Goal: Task Accomplishment & Management: Use online tool/utility

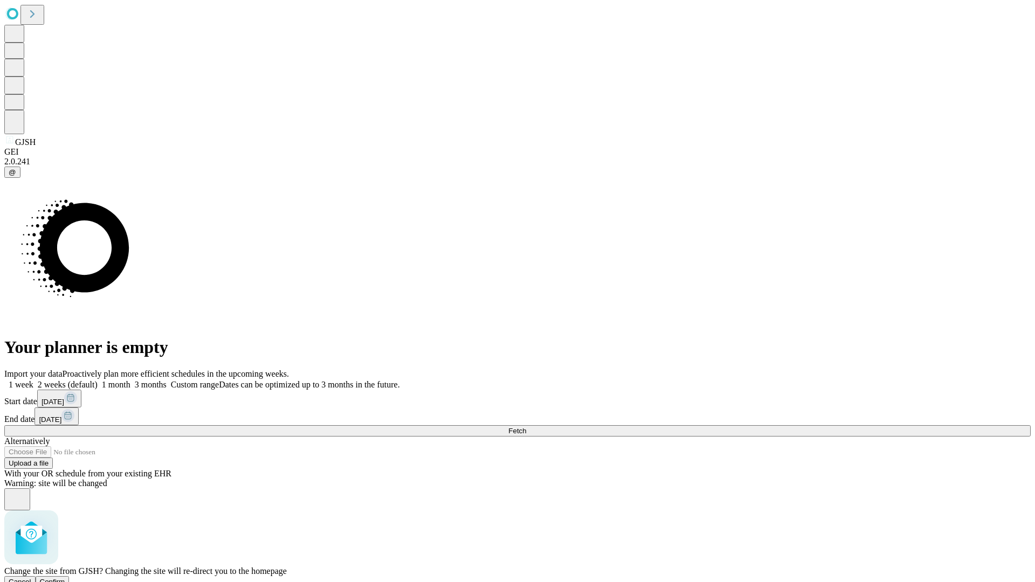
click at [65, 578] on span "Confirm" at bounding box center [52, 582] width 25 height 8
click at [33, 380] on label "1 week" at bounding box center [18, 384] width 29 height 9
click at [526, 427] on span "Fetch" at bounding box center [518, 431] width 18 height 8
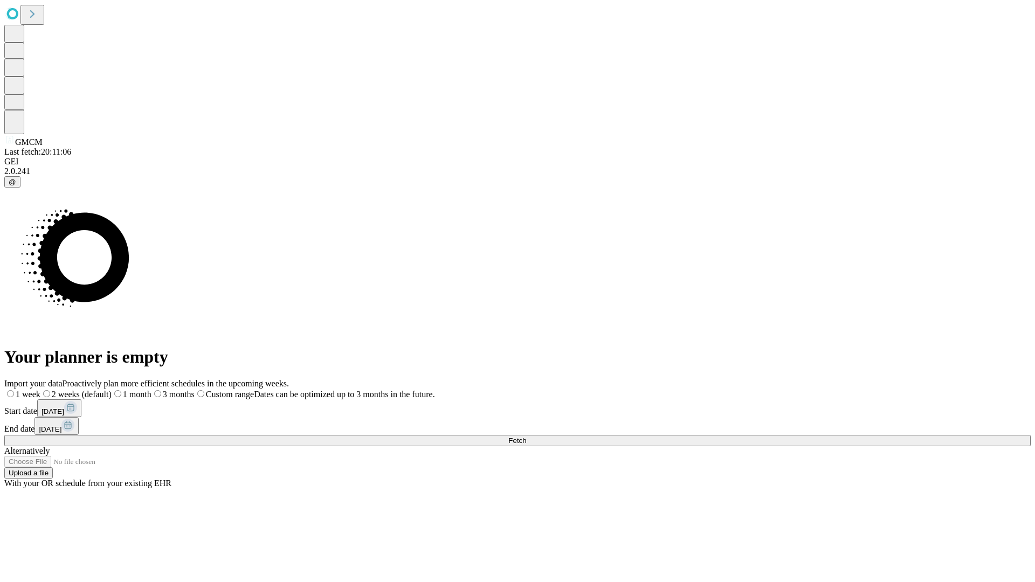
click at [40, 390] on label "1 week" at bounding box center [22, 394] width 36 height 9
click at [526, 437] on span "Fetch" at bounding box center [518, 441] width 18 height 8
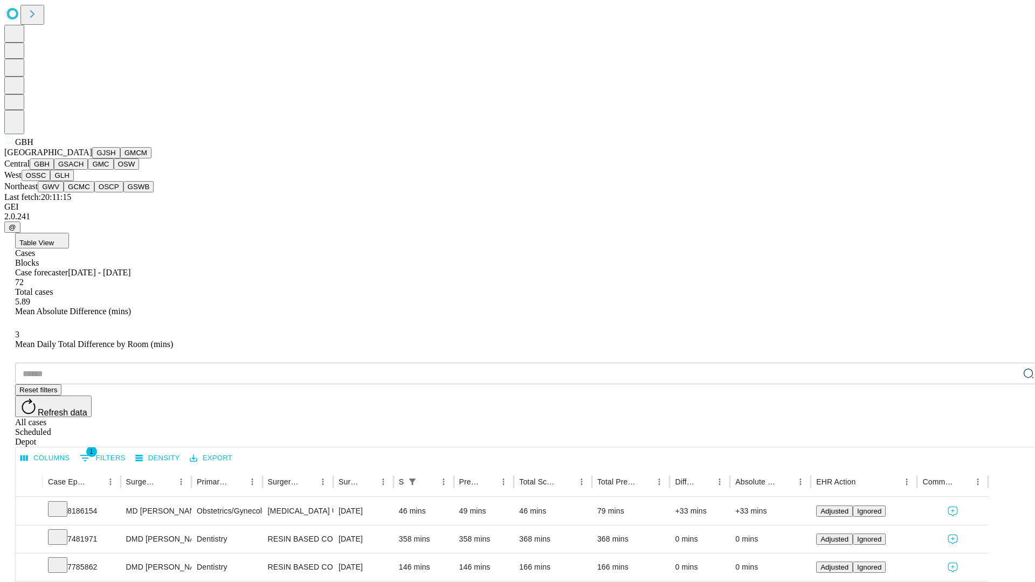
click at [84, 170] on button "GSACH" at bounding box center [71, 164] width 34 height 11
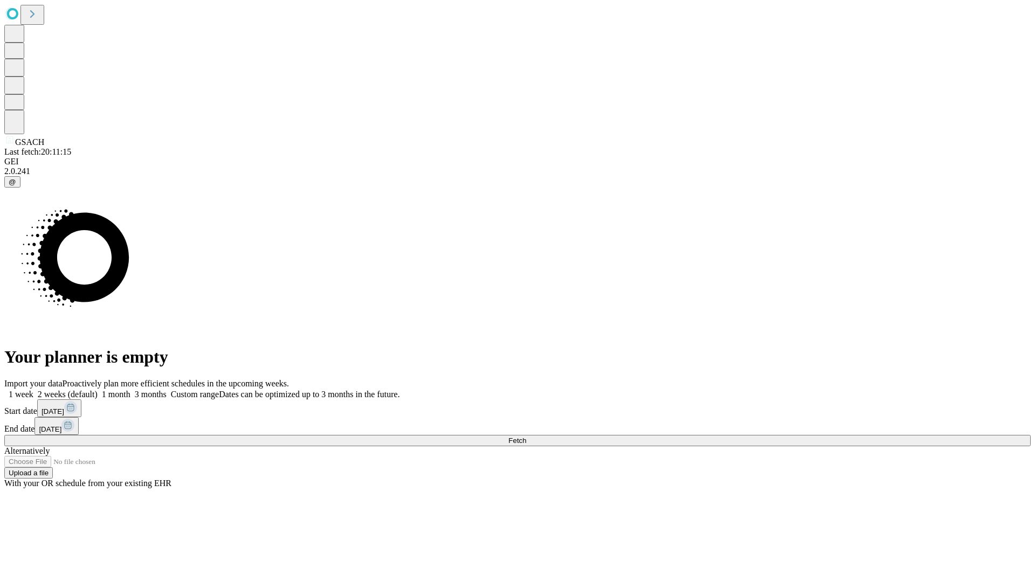
click at [526, 437] on span "Fetch" at bounding box center [518, 441] width 18 height 8
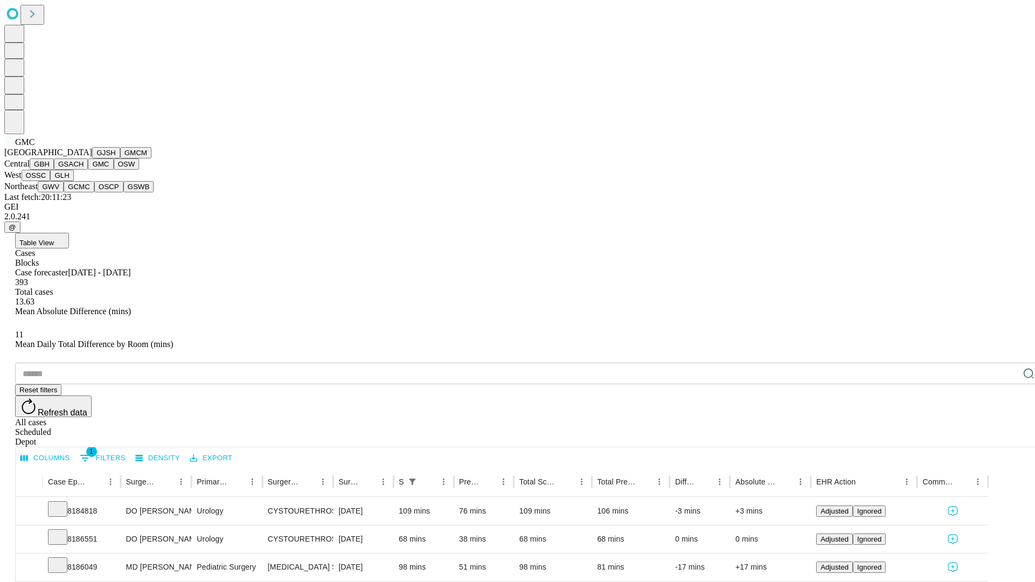
click at [114, 170] on button "OSW" at bounding box center [127, 164] width 26 height 11
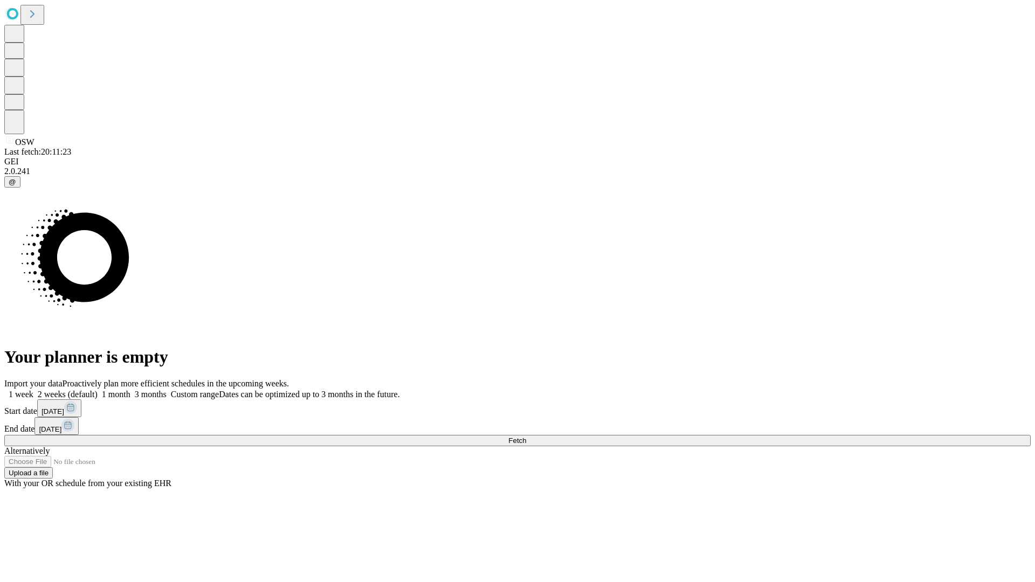
click at [33, 390] on label "1 week" at bounding box center [18, 394] width 29 height 9
click at [526, 437] on span "Fetch" at bounding box center [518, 441] width 18 height 8
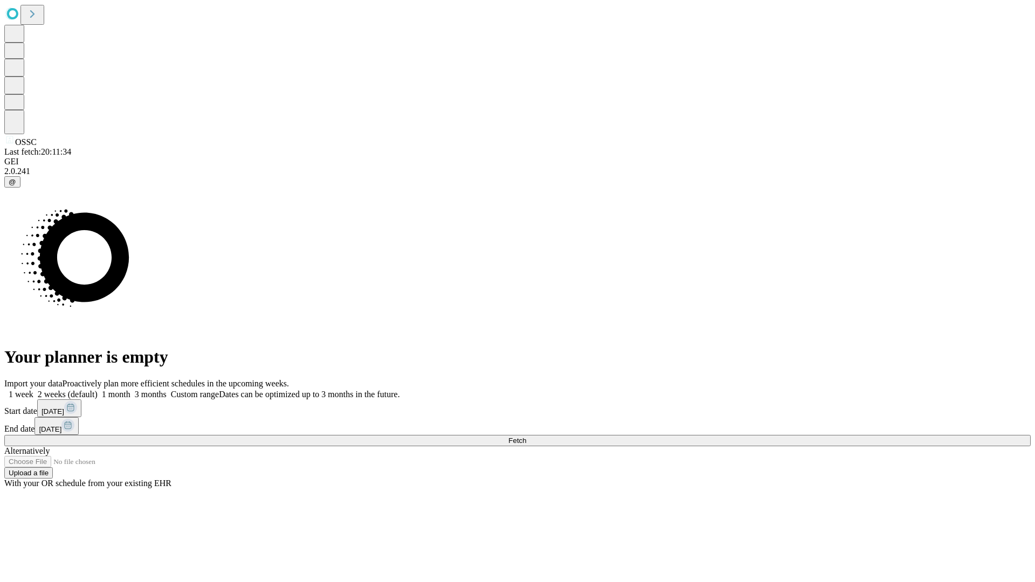
click at [33, 390] on label "1 week" at bounding box center [18, 394] width 29 height 9
click at [526, 437] on span "Fetch" at bounding box center [518, 441] width 18 height 8
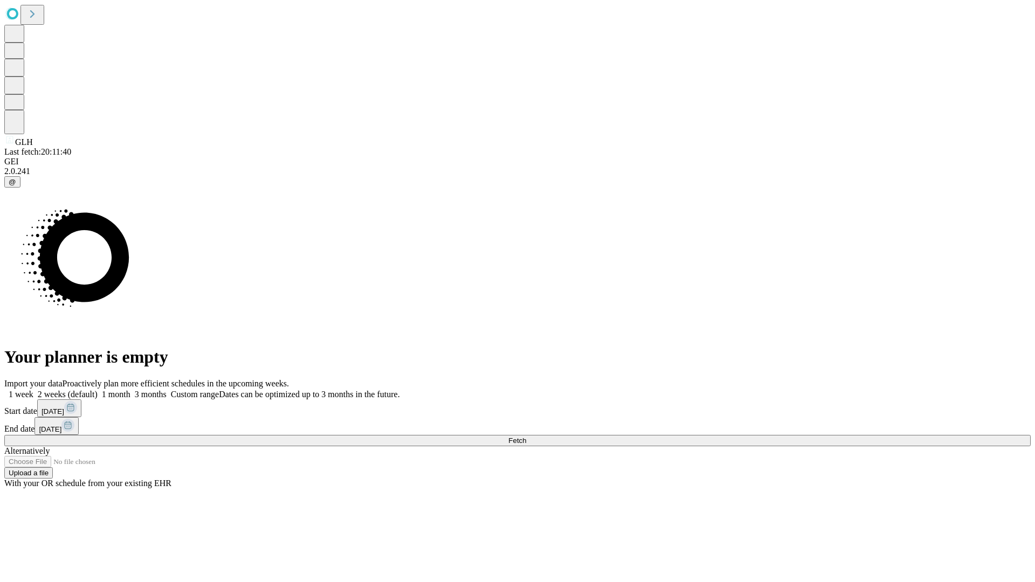
click at [33, 390] on label "1 week" at bounding box center [18, 394] width 29 height 9
click at [526, 437] on span "Fetch" at bounding box center [518, 441] width 18 height 8
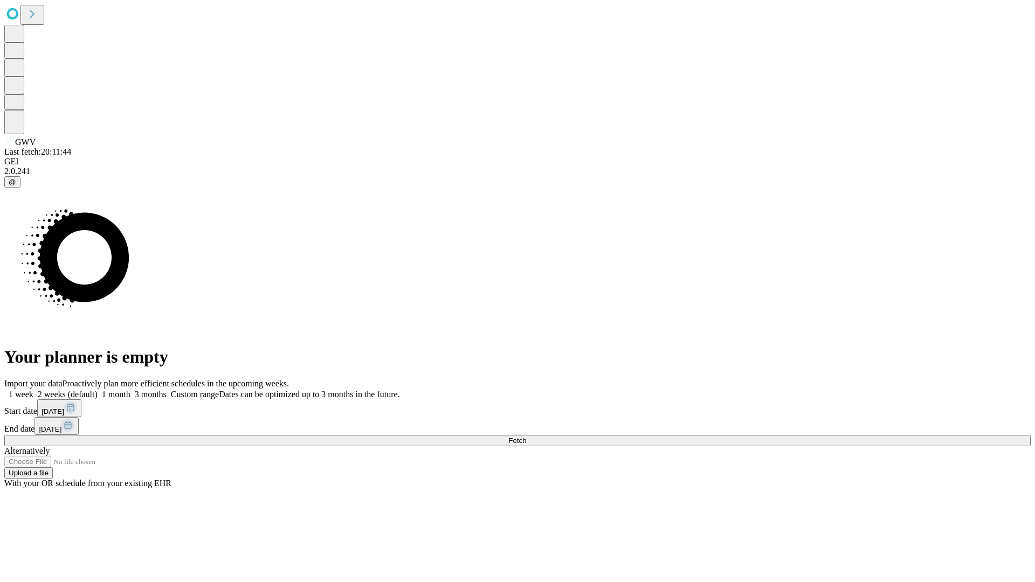
click at [33, 390] on label "1 week" at bounding box center [18, 394] width 29 height 9
click at [526, 437] on span "Fetch" at bounding box center [518, 441] width 18 height 8
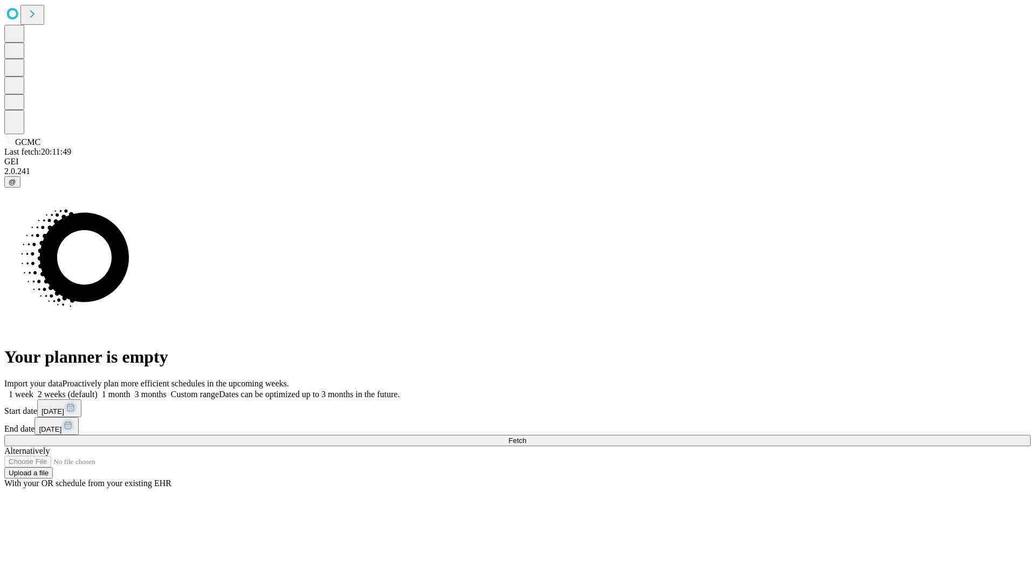
click at [33, 390] on label "1 week" at bounding box center [18, 394] width 29 height 9
click at [526, 437] on span "Fetch" at bounding box center [518, 441] width 18 height 8
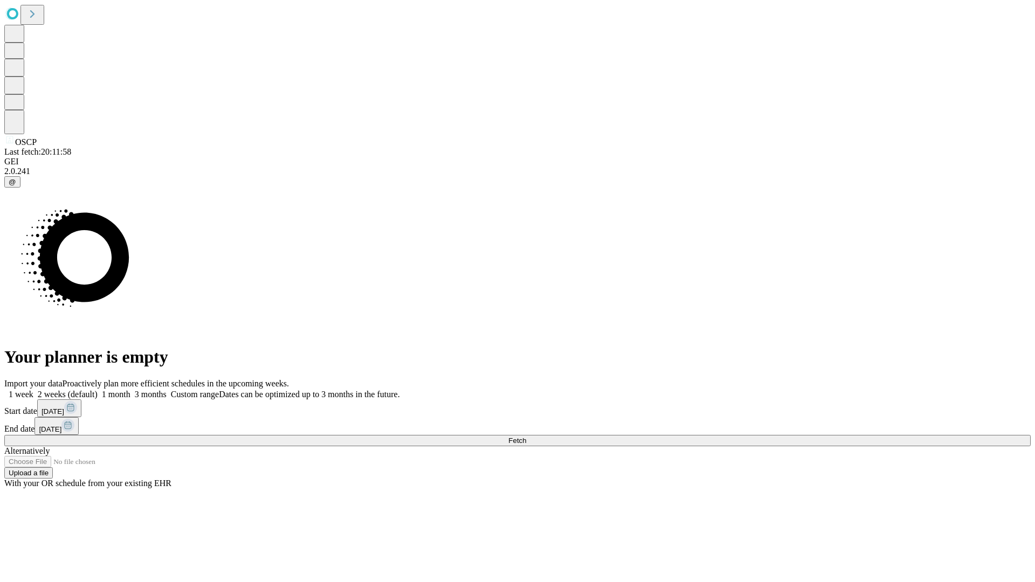
click at [33, 390] on label "1 week" at bounding box center [18, 394] width 29 height 9
click at [526, 437] on span "Fetch" at bounding box center [518, 441] width 18 height 8
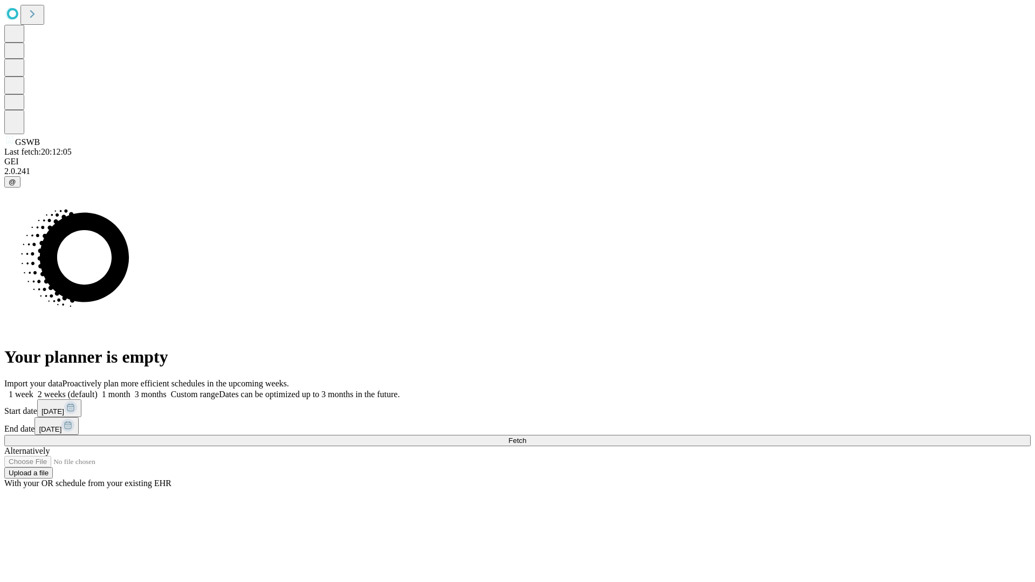
click at [33, 390] on label "1 week" at bounding box center [18, 394] width 29 height 9
click at [526, 437] on span "Fetch" at bounding box center [518, 441] width 18 height 8
